Goal: Information Seeking & Learning: Learn about a topic

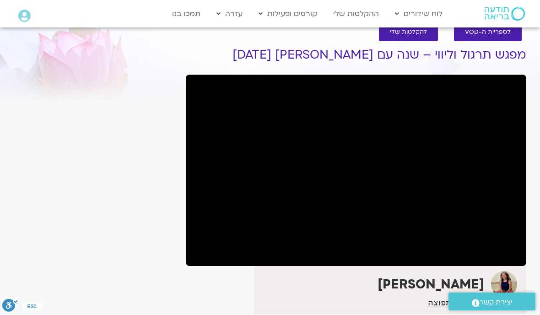
scroll to position [59, 0]
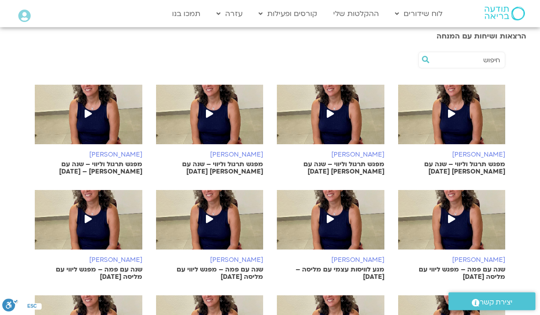
scroll to position [157, 0]
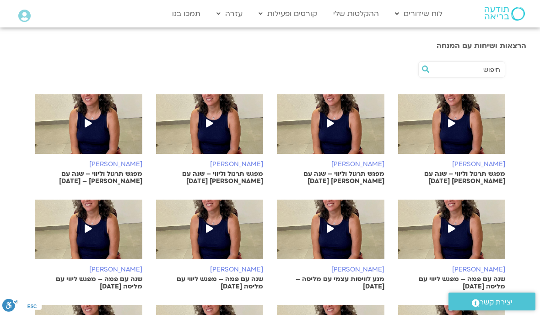
click at [379, 17] on link "ההקלטות שלי" at bounding box center [356, 13] width 55 height 17
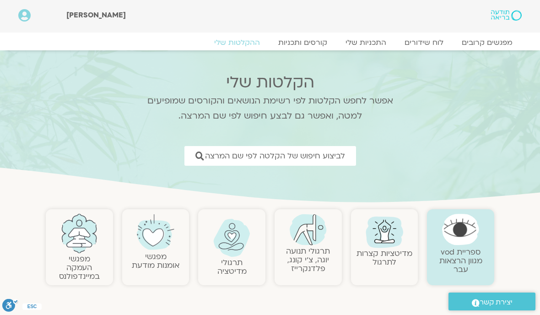
click at [336, 158] on span "לביצוע חיפוש של הקלטה לפי שם המרצה" at bounding box center [275, 156] width 140 height 9
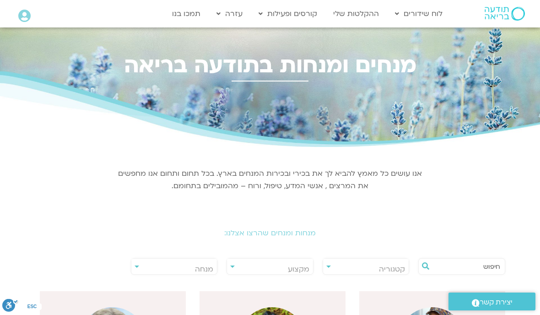
scroll to position [0, 0]
click at [203, 267] on span "מנחה" at bounding box center [204, 269] width 18 height 10
click at [203, 266] on span "מנחה" at bounding box center [204, 269] width 18 height 10
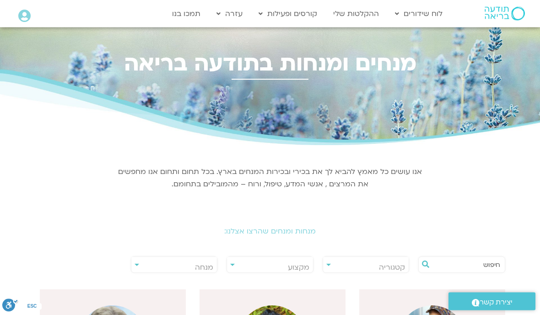
scroll to position [0, 0]
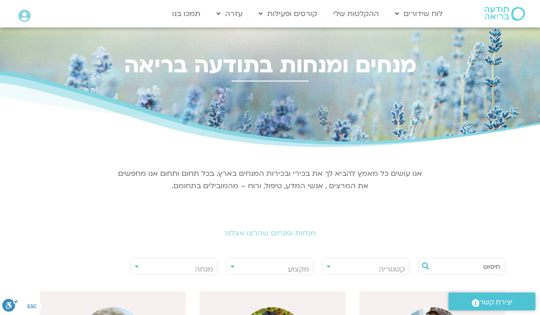
click at [363, 14] on link "ההקלטות שלי" at bounding box center [356, 13] width 55 height 17
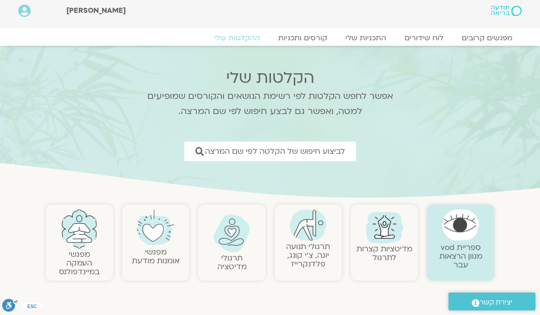
click at [332, 156] on span "לביצוע חיפוש של הקלטה לפי שם המרצה" at bounding box center [275, 151] width 140 height 9
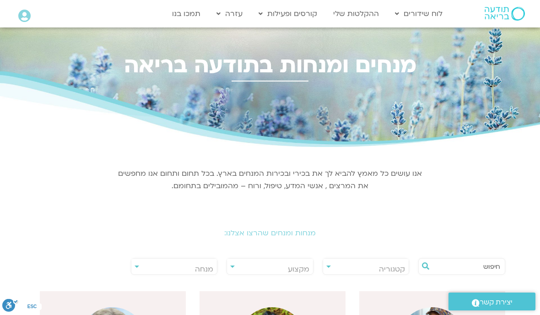
scroll to position [0, 0]
click at [198, 266] on span "מנחה" at bounding box center [204, 269] width 18 height 10
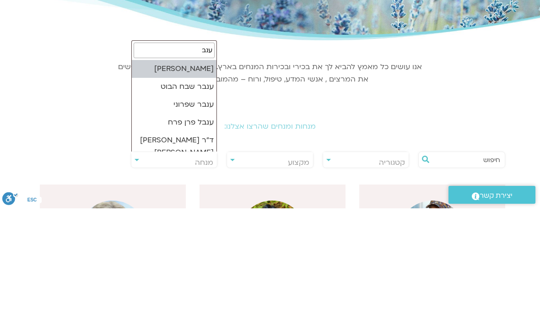
type input "ענבר"
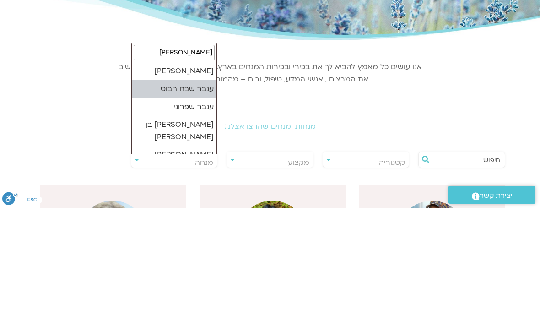
select select "******"
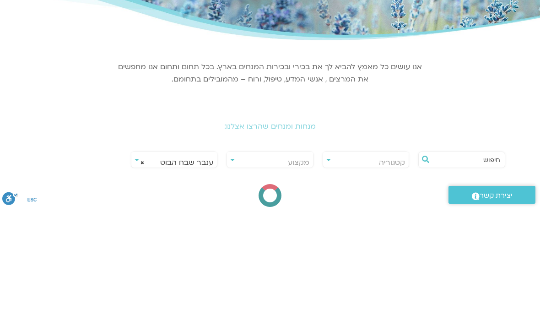
scroll to position [107, 0]
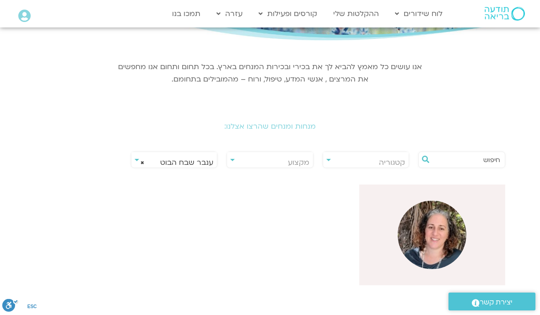
click at [445, 241] on img at bounding box center [432, 234] width 69 height 69
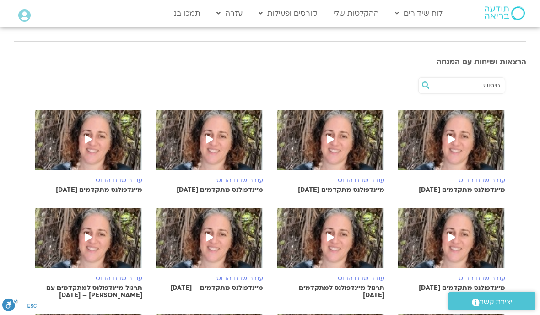
scroll to position [129, 0]
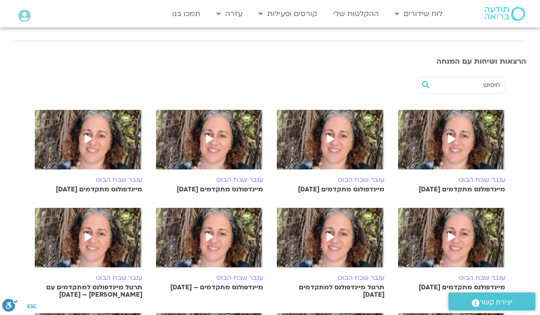
click at [450, 148] on img at bounding box center [452, 144] width 108 height 69
